Goal: Task Accomplishment & Management: Manage account settings

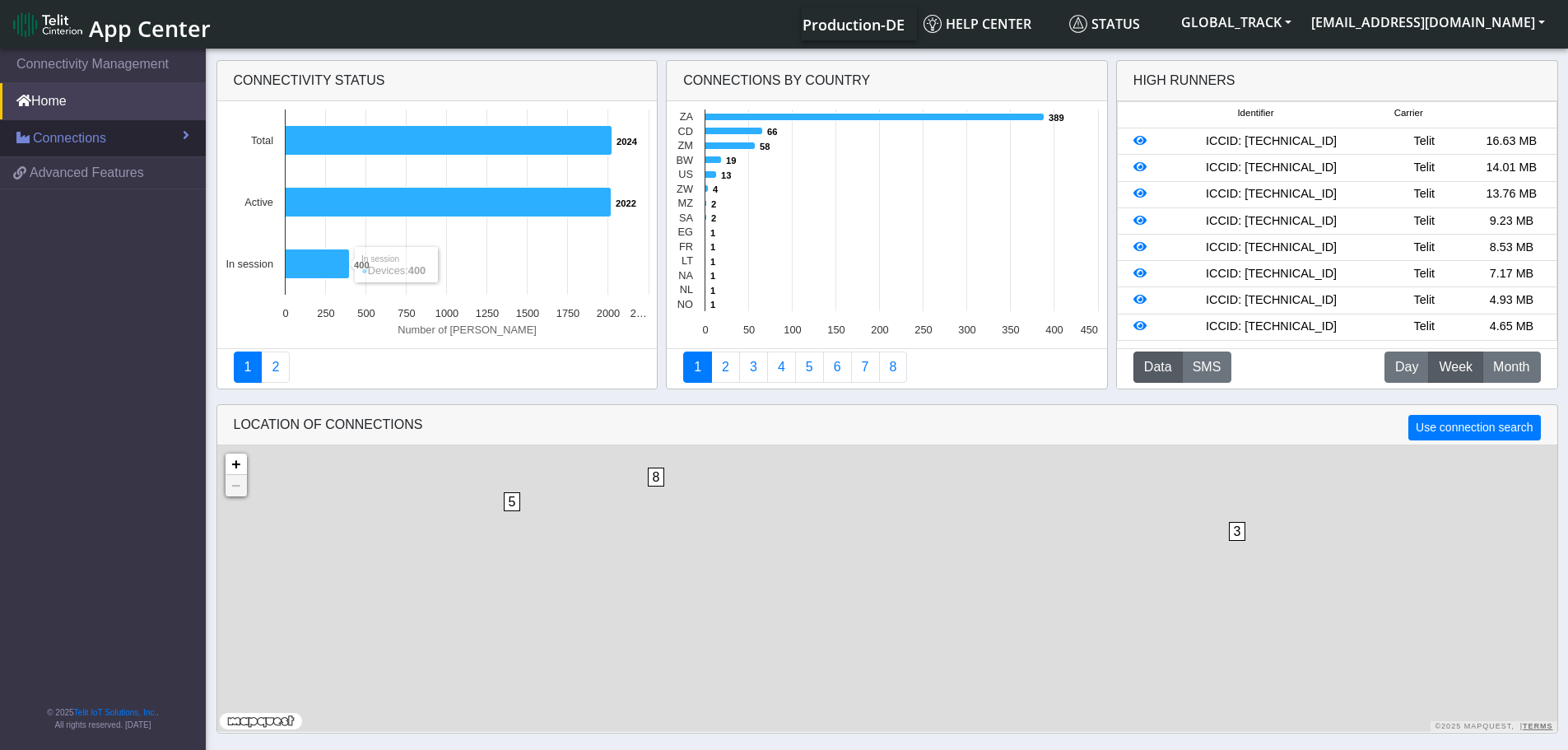
click at [65, 137] on span "Connections" at bounding box center [69, 139] width 73 height 20
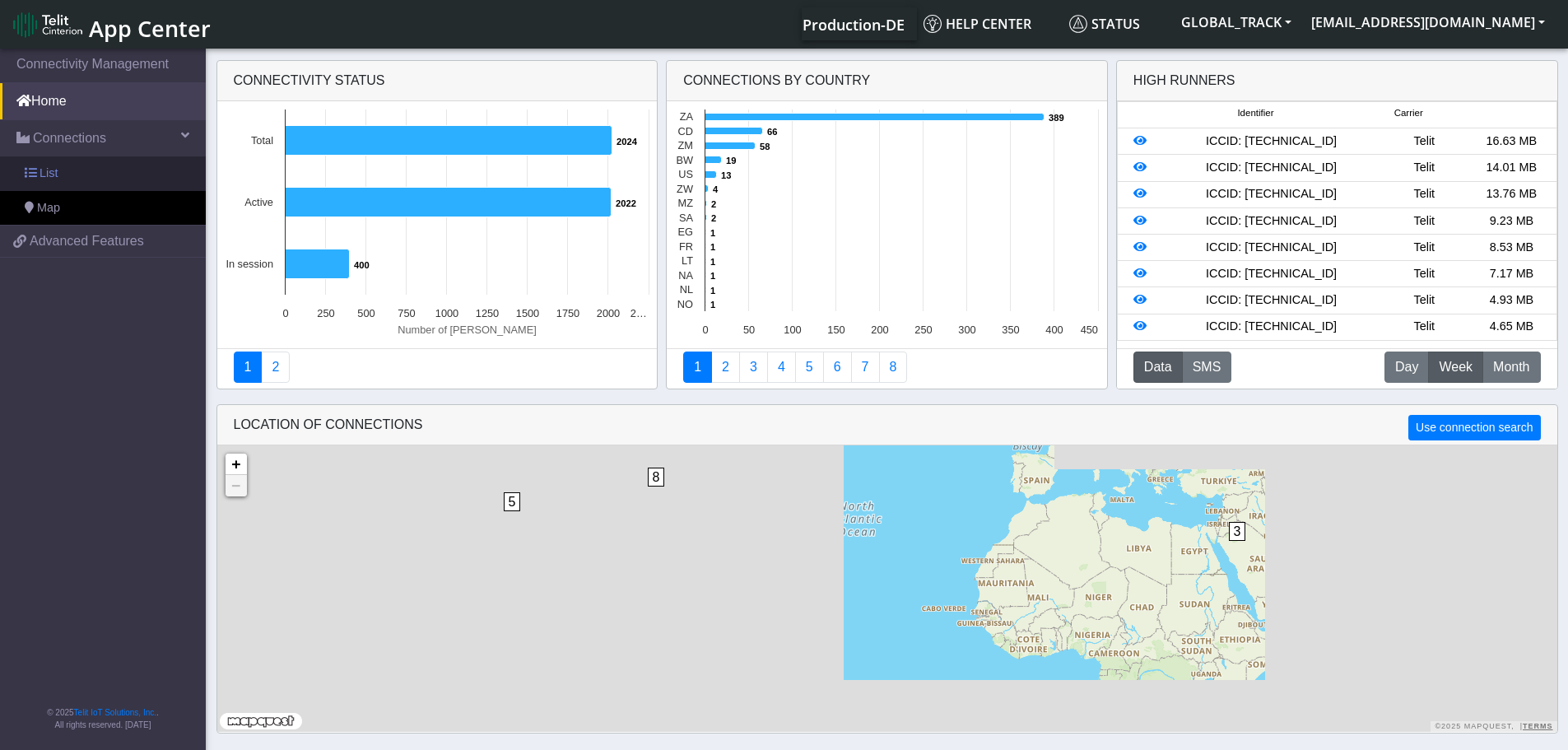
click at [103, 178] on link "List" at bounding box center [102, 174] width 206 height 35
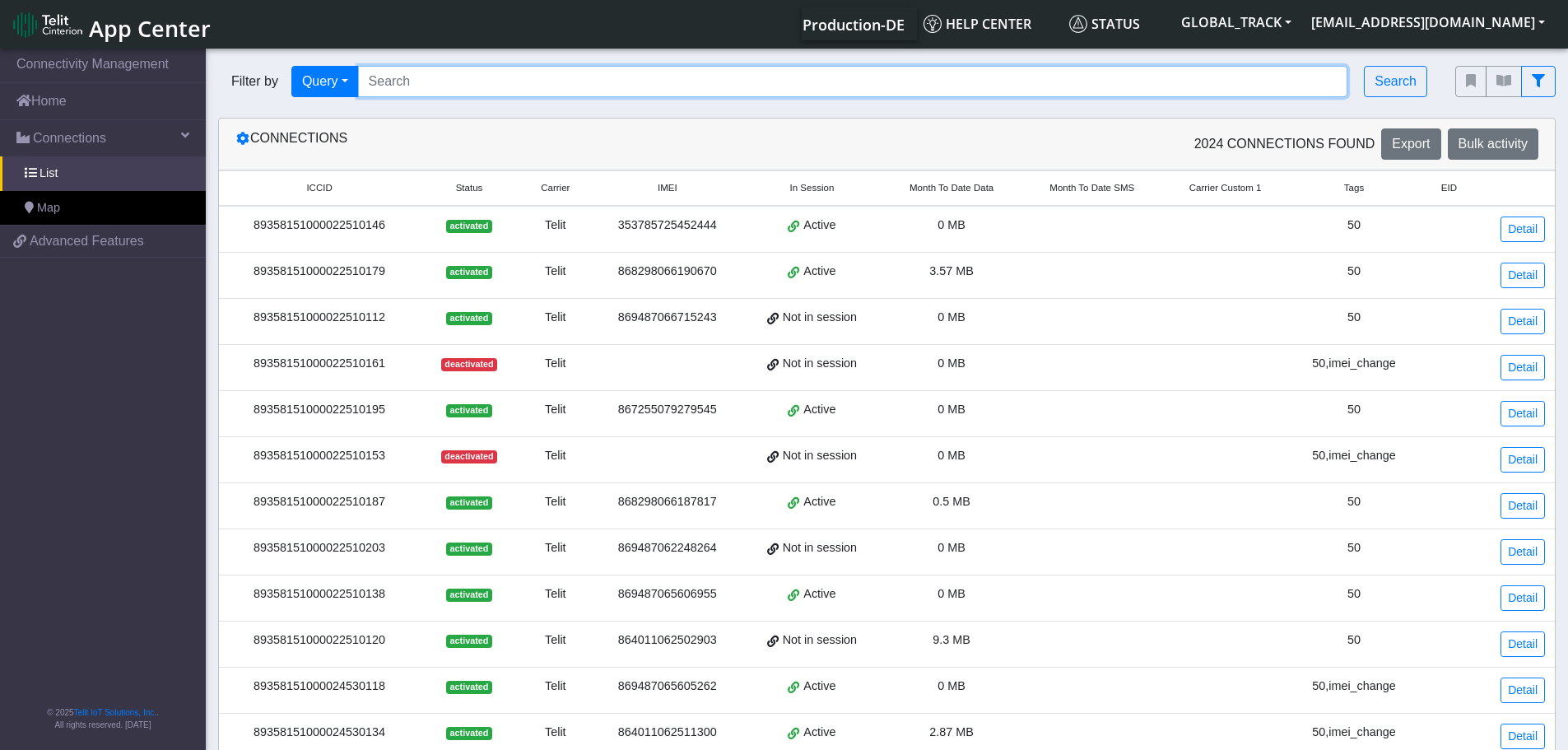
click at [423, 79] on input "Search..." at bounding box center [853, 81] width 991 height 31
paste input "864011061033694"
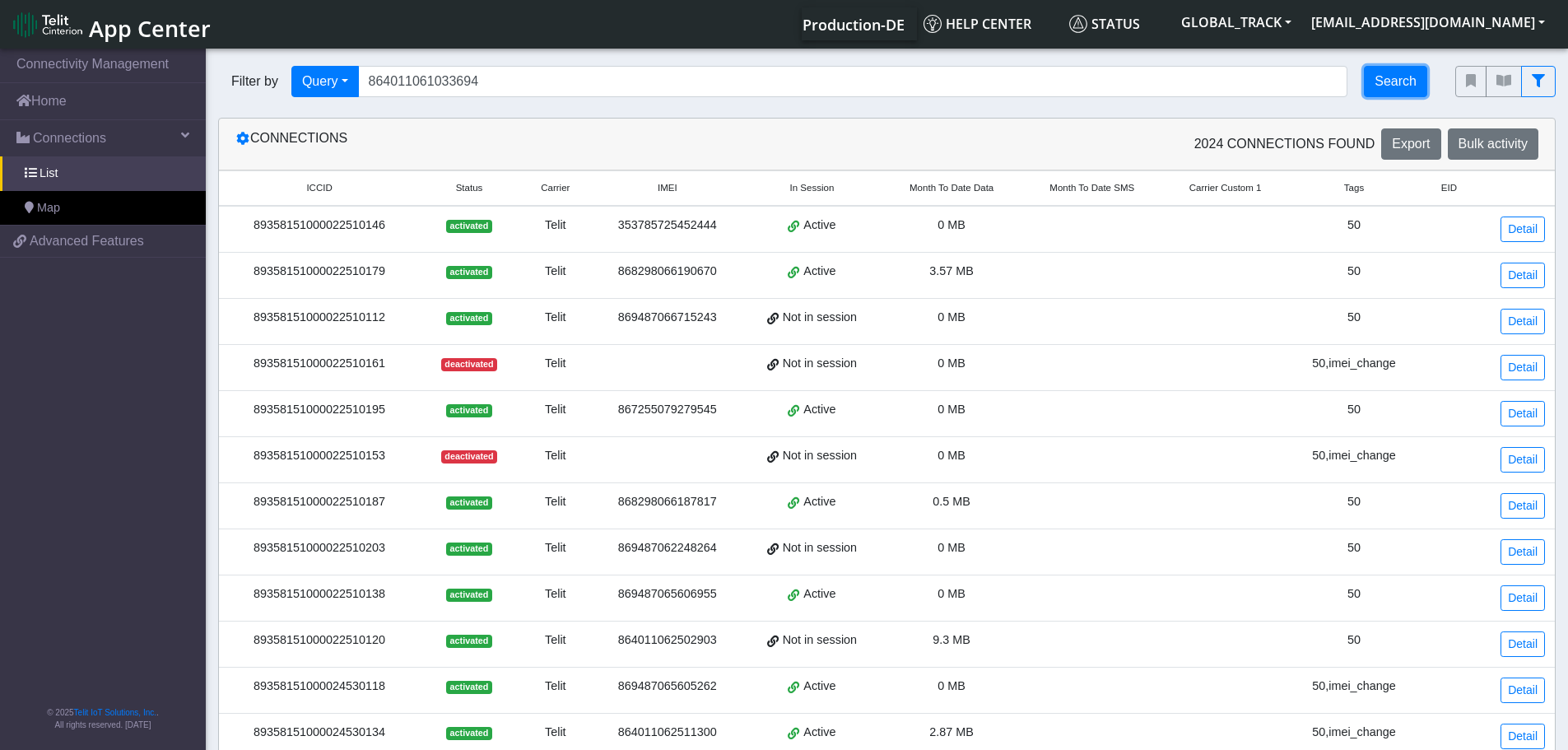
click at [1383, 90] on button "Search" at bounding box center [1394, 81] width 63 height 31
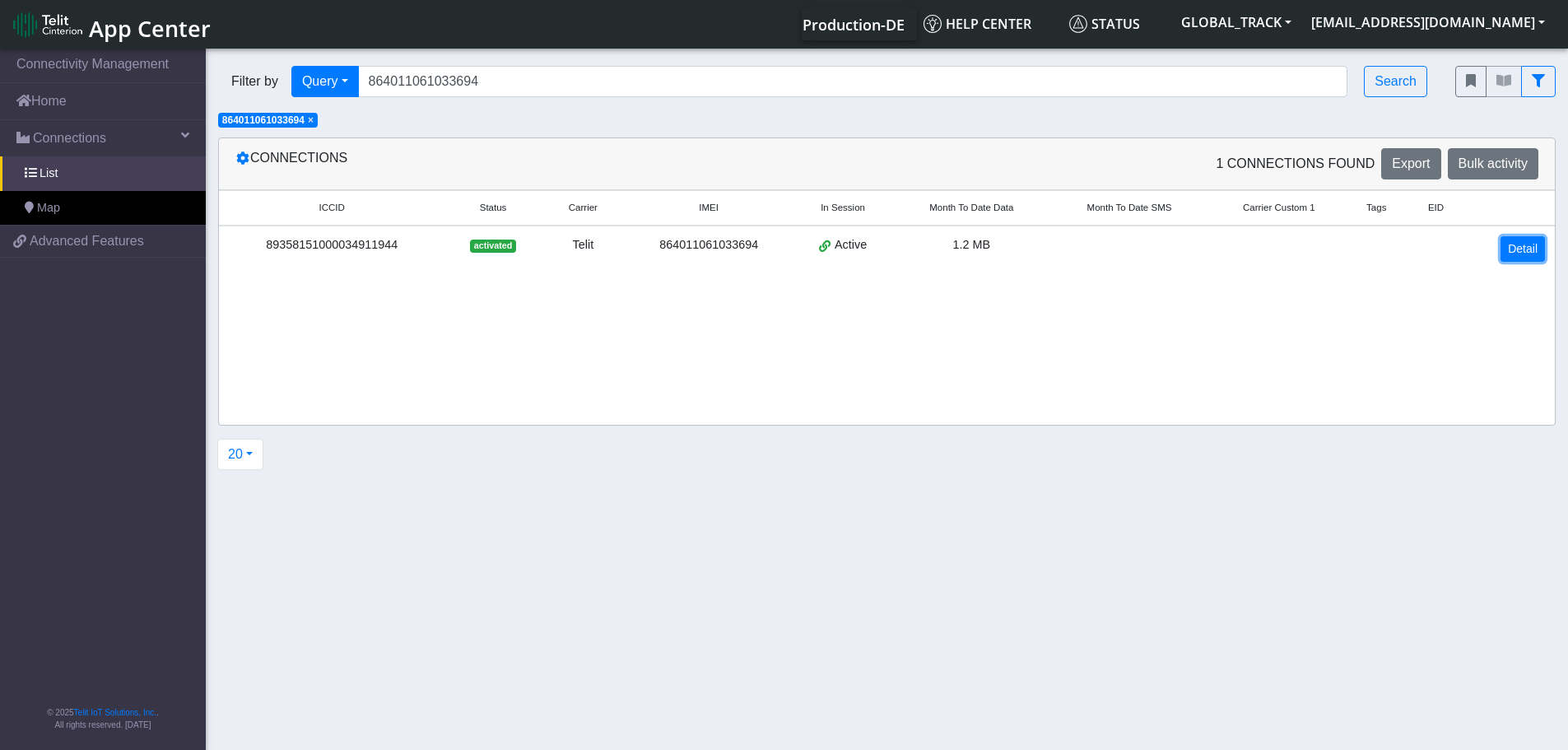
click at [1521, 250] on link "Detail" at bounding box center [1522, 249] width 45 height 26
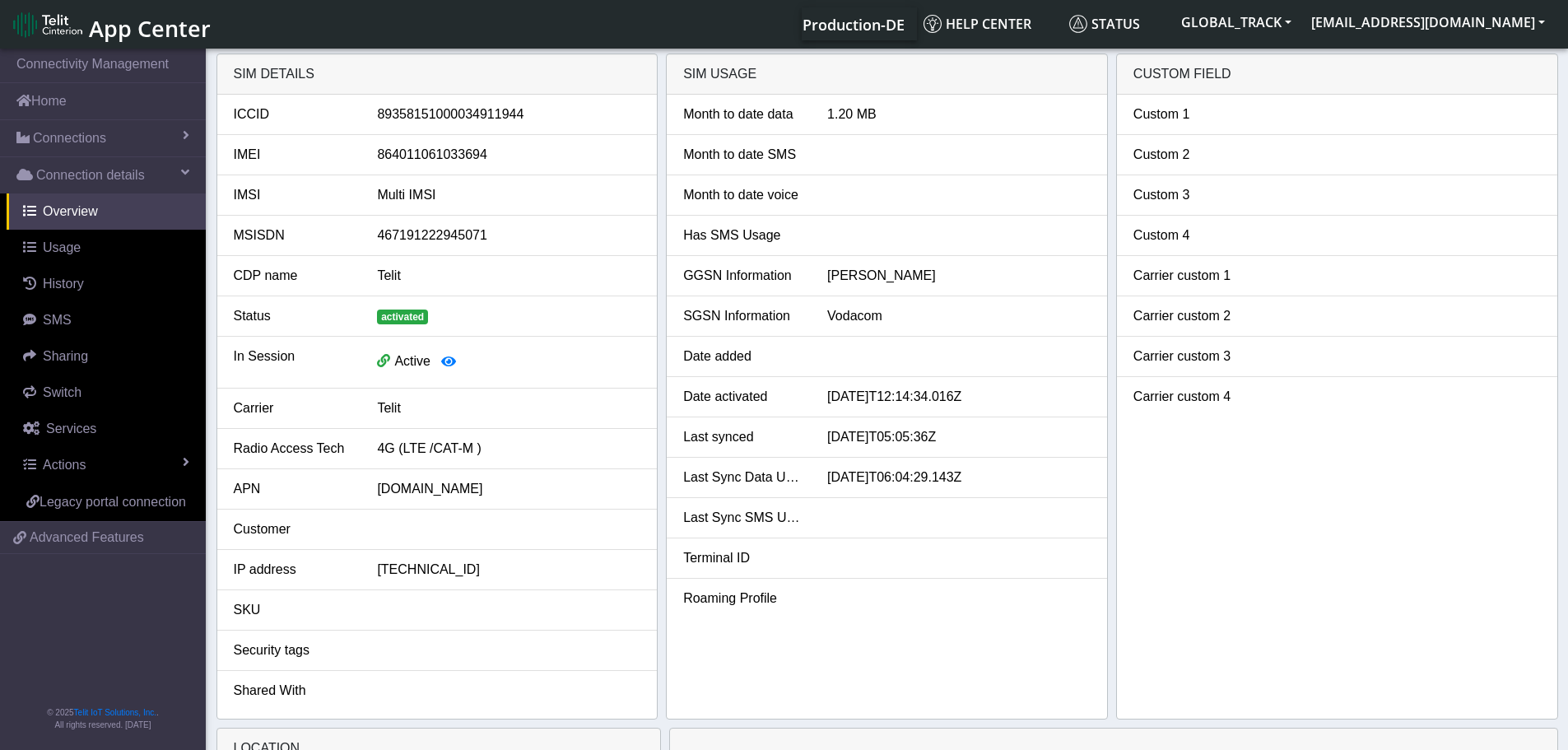
click at [379, 71] on div "SIM details" at bounding box center [438, 74] width 440 height 40
click at [1404, 386] on li "Carrier custom 4" at bounding box center [1337, 396] width 440 height 39
click at [105, 143] on link "Connections" at bounding box center [102, 139] width 206 height 37
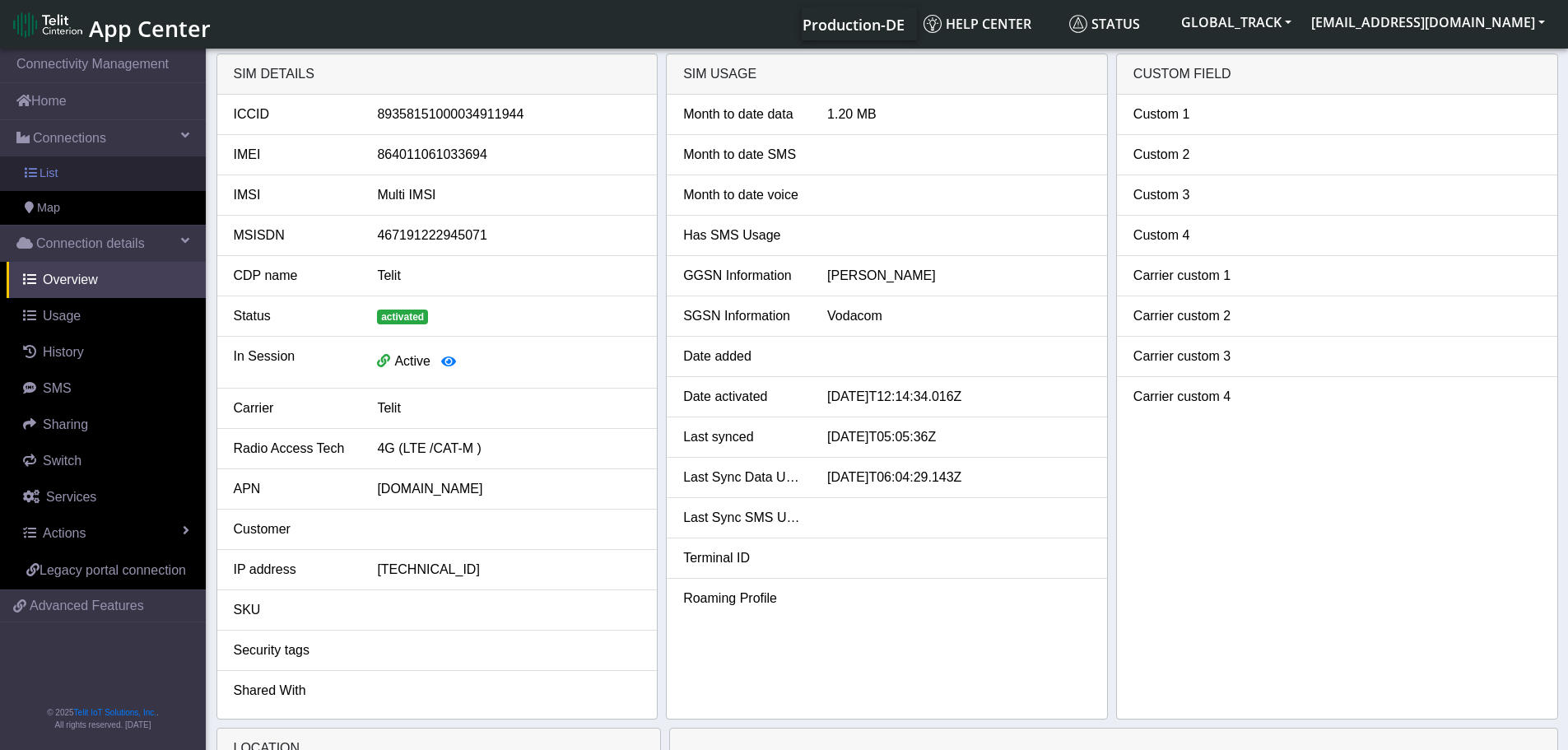
click at [98, 186] on link "List" at bounding box center [102, 174] width 206 height 35
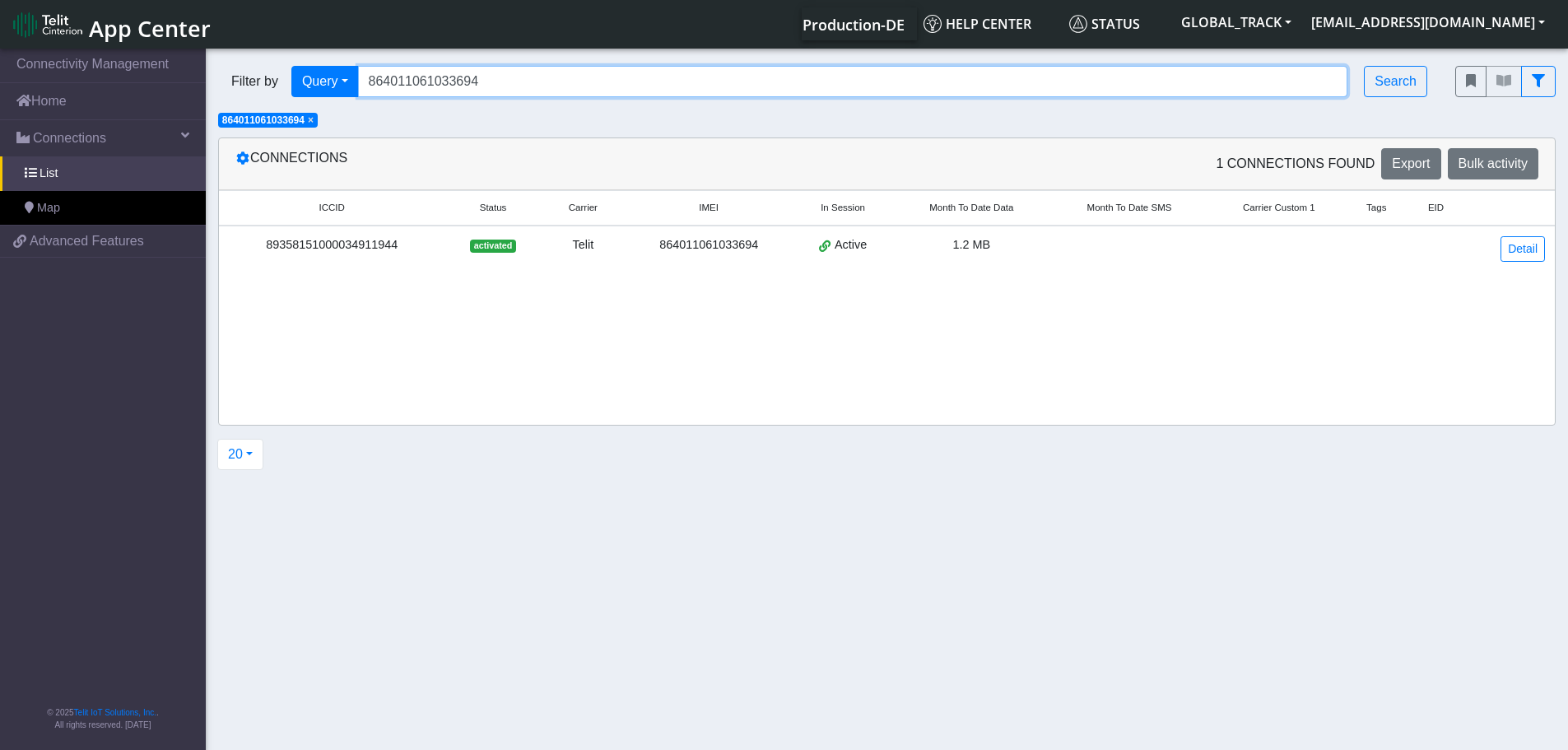
drag, startPoint x: 489, startPoint y: 86, endPoint x: 338, endPoint y: 98, distance: 151.5
click at [338, 98] on div "Filter by Query Query In Session Not connected Tags Country Operator 8640110610…" at bounding box center [824, 81] width 1237 height 56
paste input "7255079267771"
type input "867255079267771"
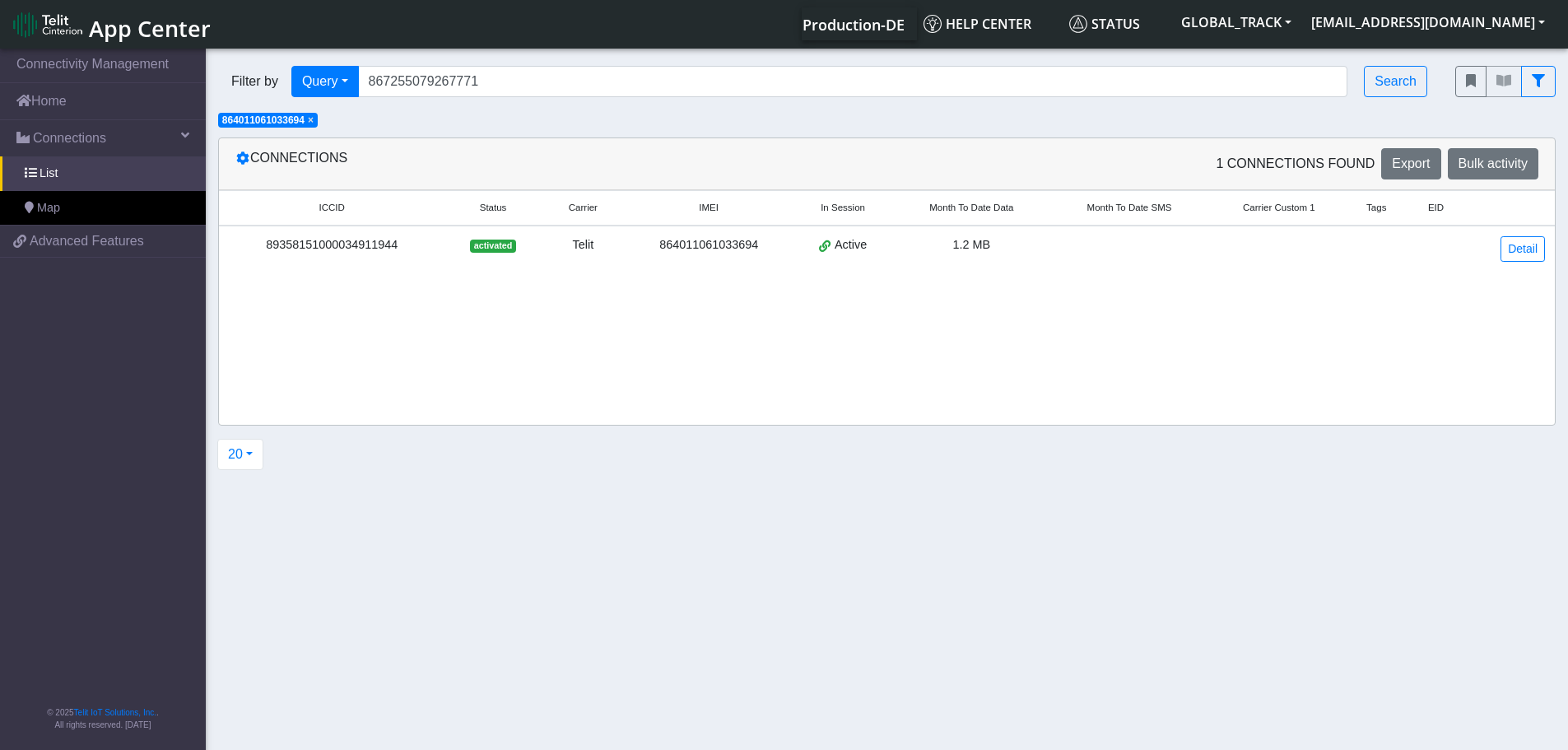
click at [318, 121] on span "× 864011061033694" at bounding box center [268, 120] width 100 height 15
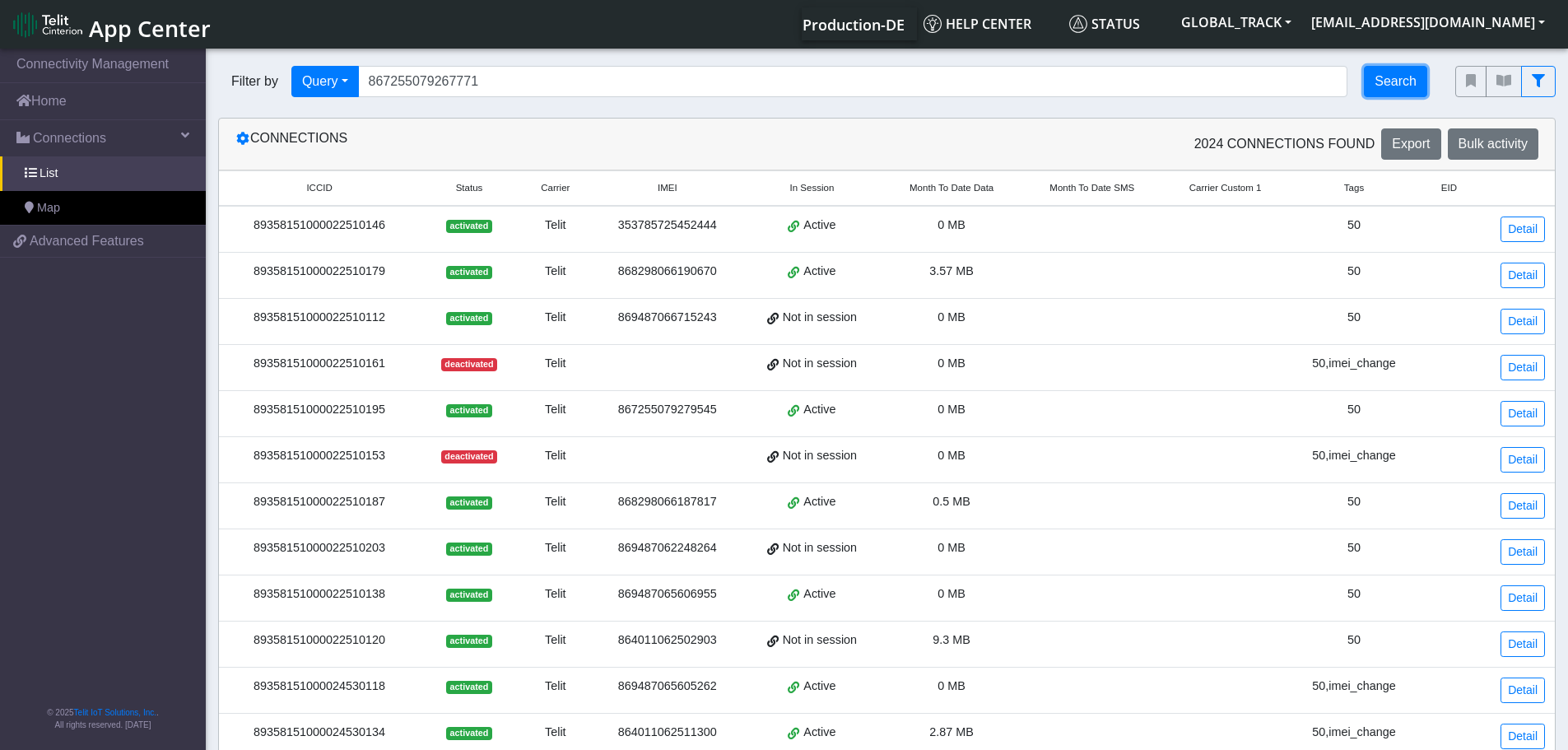
click at [1386, 79] on button "Search" at bounding box center [1394, 81] width 63 height 31
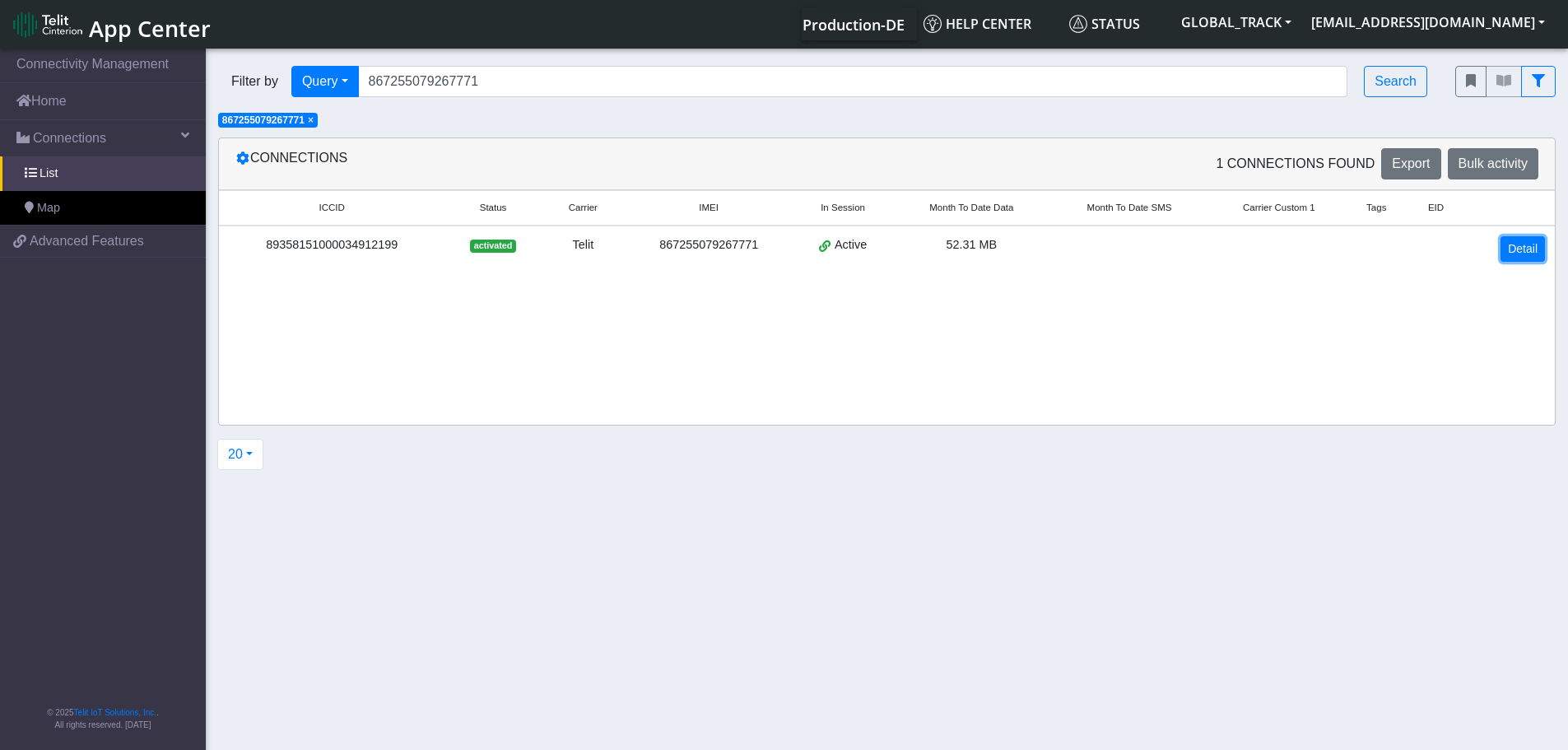
click at [1503, 249] on link "Detail" at bounding box center [1522, 249] width 45 height 26
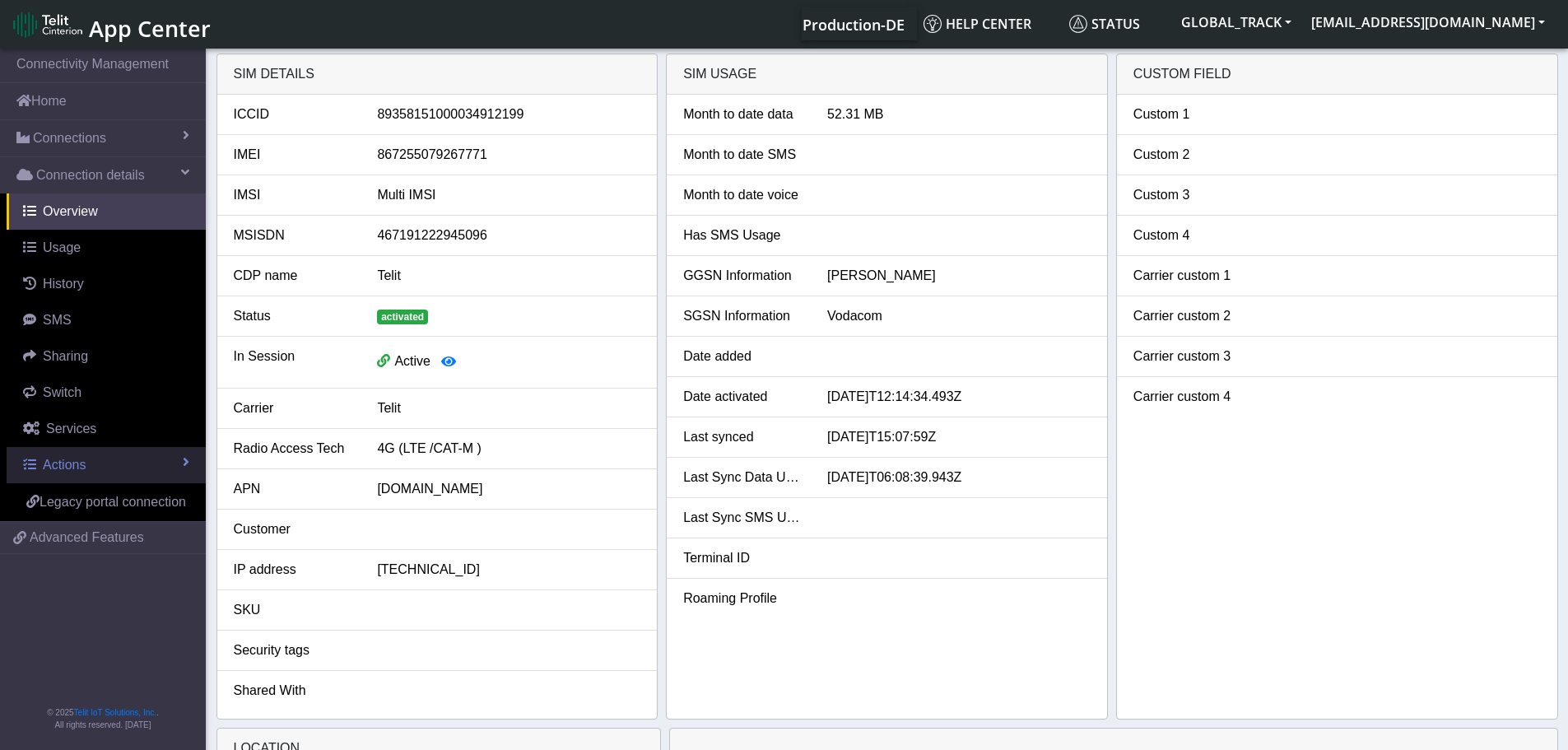
click at [101, 460] on link "Actions" at bounding box center [106, 465] width 199 height 37
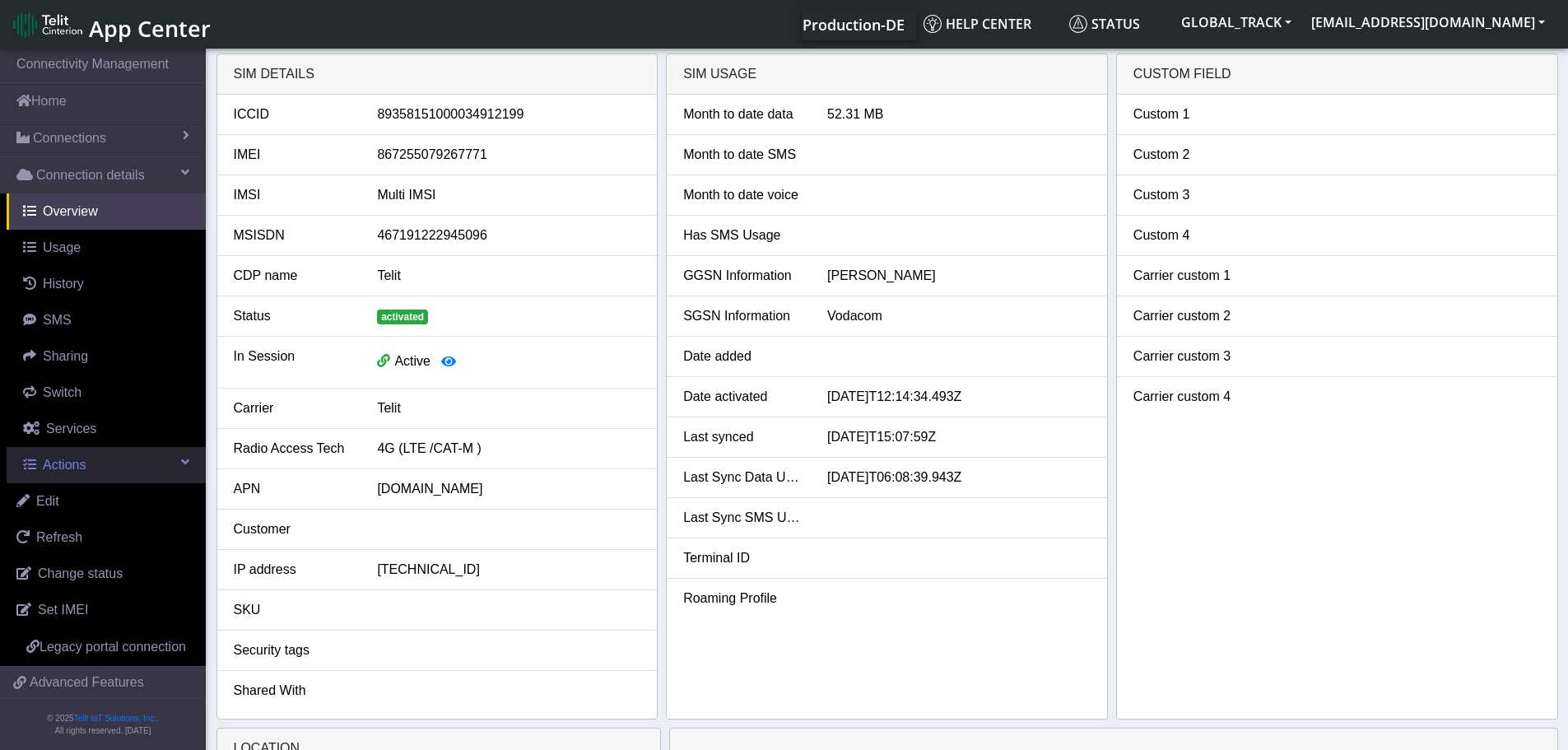
click at [97, 468] on link "Actions" at bounding box center [106, 465] width 199 height 37
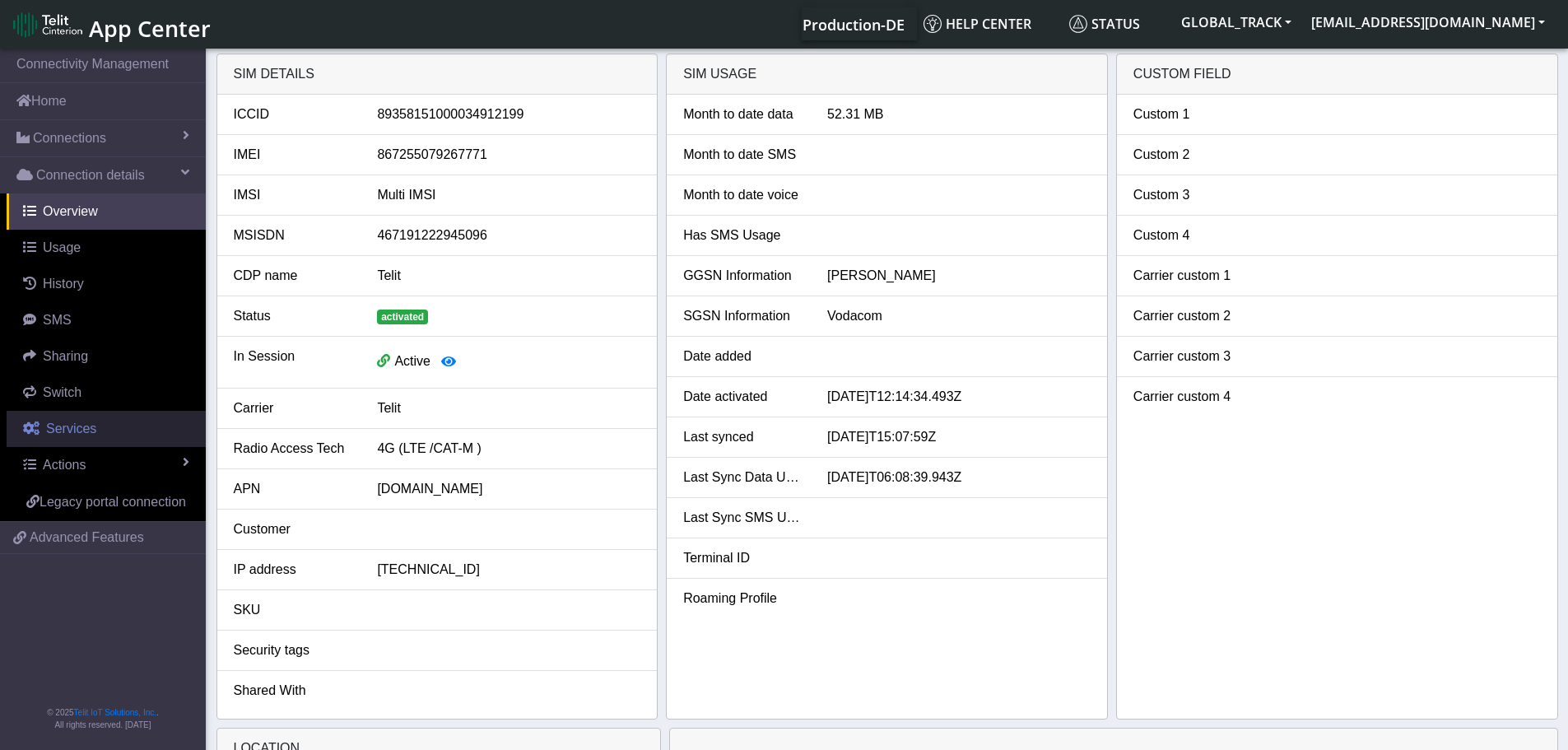
click at [112, 438] on link "Services" at bounding box center [106, 428] width 199 height 37
select select "2: 6"
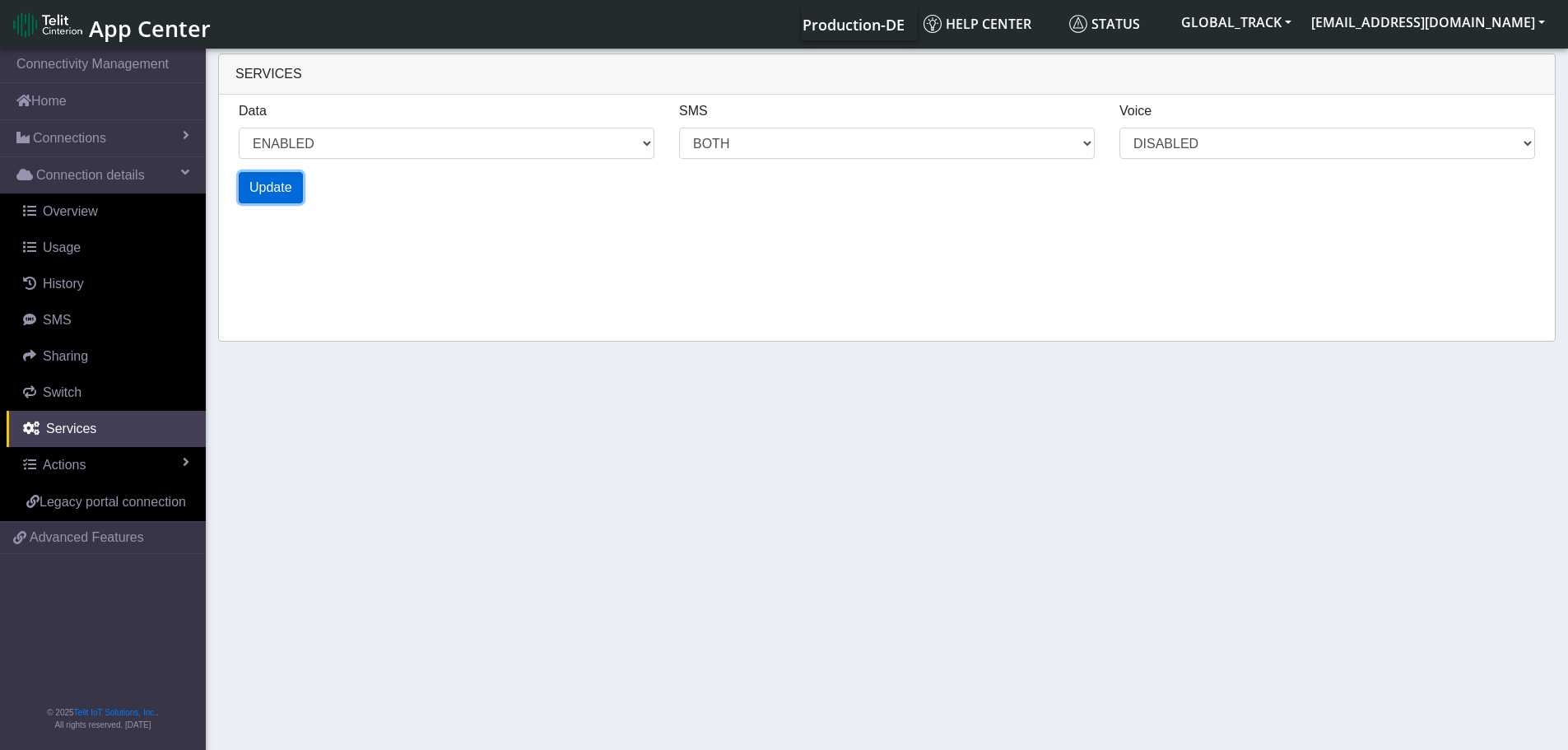
click at [266, 195] on span "Update" at bounding box center [270, 186] width 43 height 14
select select "2: 0"
select select "6: 6"
select select "1: 0"
select select "4: 0"
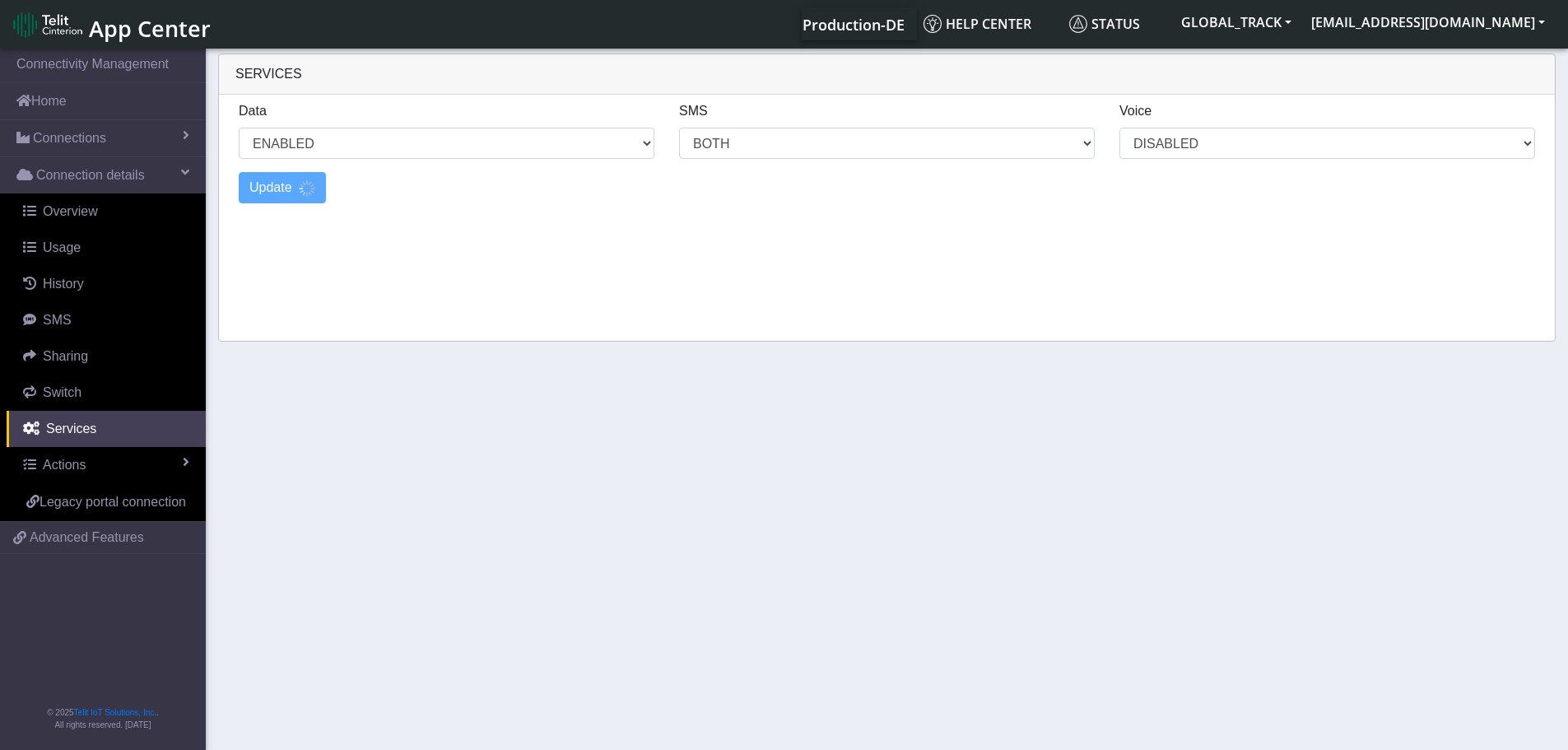
select select "10: 6"
select select "2: 0"
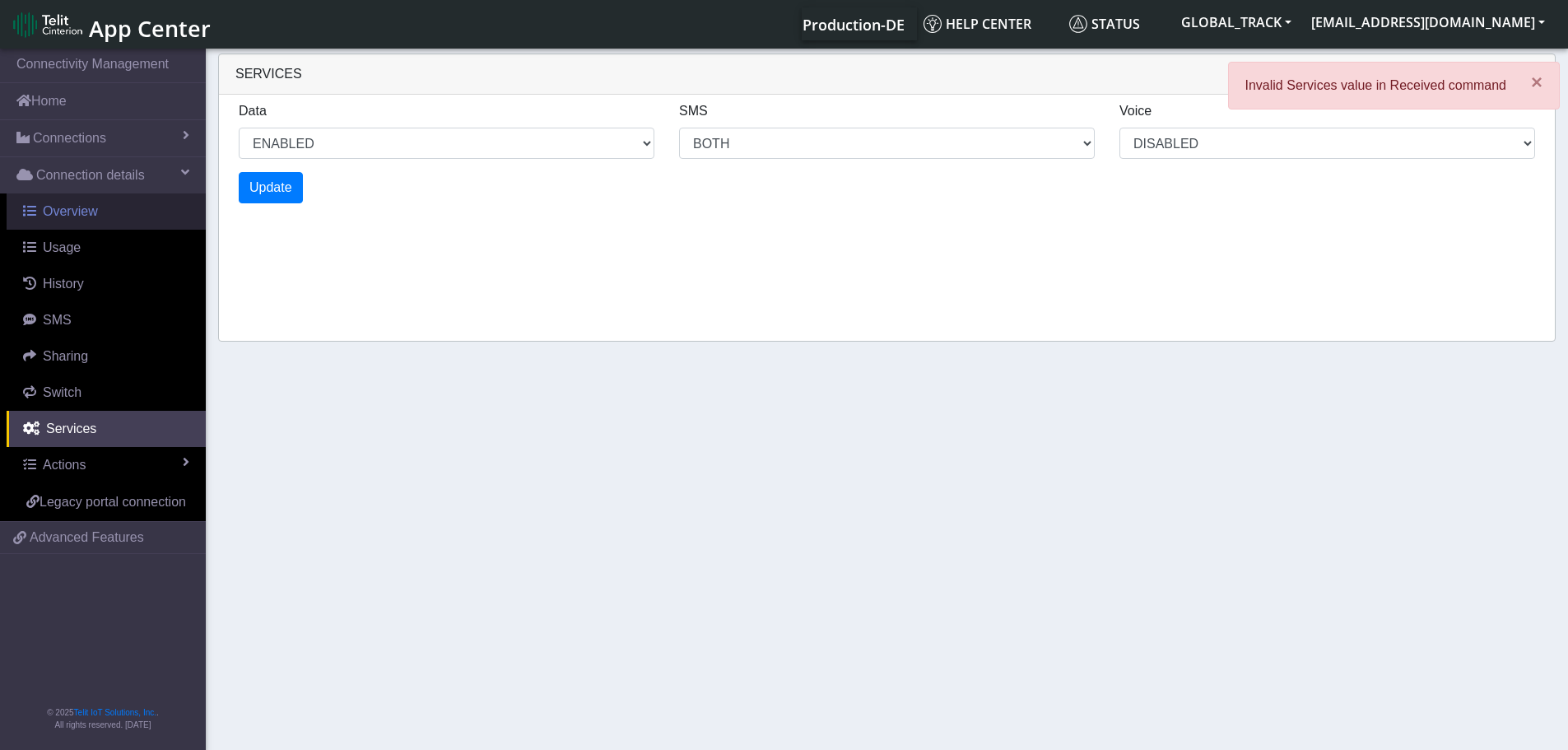
click at [82, 201] on link "Overview" at bounding box center [106, 212] width 199 height 37
